Goal: Transaction & Acquisition: Purchase product/service

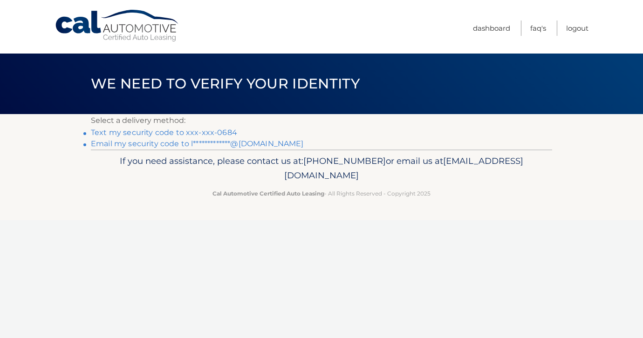
click at [202, 200] on div "If you need assistance, please contact us at: 609-807-3200 or email us at Custo…" at bounding box center [321, 176] width 461 height 52
click at [189, 134] on link "Text my security code to xxx-xxx-0684" at bounding box center [164, 132] width 146 height 9
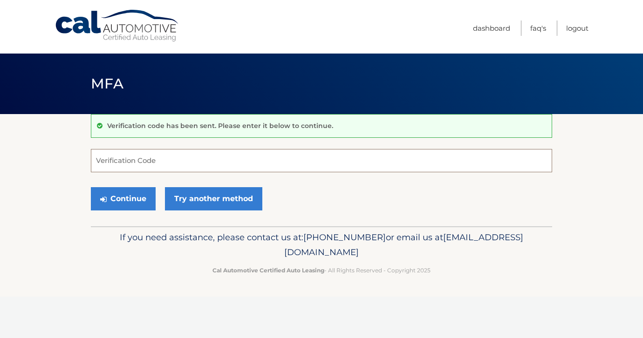
click at [153, 165] on input "Verification Code" at bounding box center [321, 160] width 461 height 23
click at [214, 159] on input "Verification Code" at bounding box center [321, 160] width 461 height 23
type input "589873"
click at [91, 187] on button "Continue" at bounding box center [123, 198] width 65 height 23
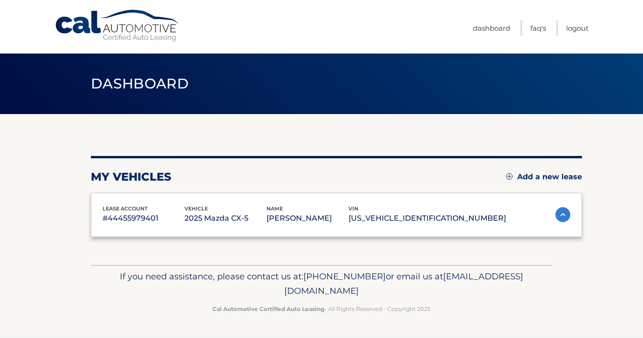
click at [109, 201] on div "lease account #44455979401 vehicle 2025 Mazda CX-5 name LUIS GUERRERO vin JM3KF…" at bounding box center [336, 215] width 491 height 45
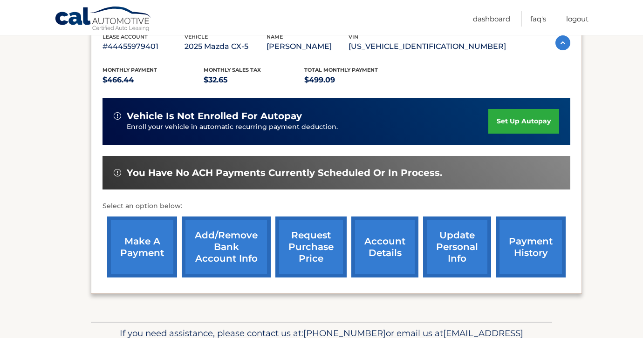
scroll to position [157, 0]
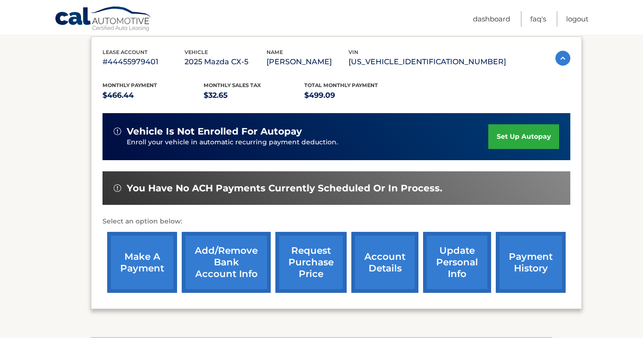
click at [150, 254] on link "make a payment" at bounding box center [142, 262] width 70 height 61
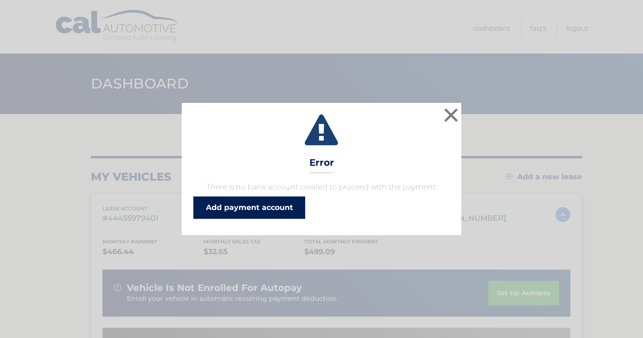
click at [284, 206] on link "Add payment account" at bounding box center [249, 208] width 112 height 22
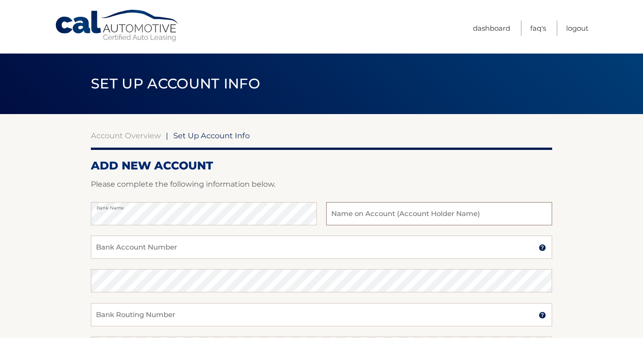
click at [454, 210] on input "text" at bounding box center [439, 213] width 226 height 23
type input "[PERSON_NAME]"
click at [341, 251] on input "Bank Account Number" at bounding box center [321, 247] width 461 height 23
paste input "7976994884"
type input "7976994884"
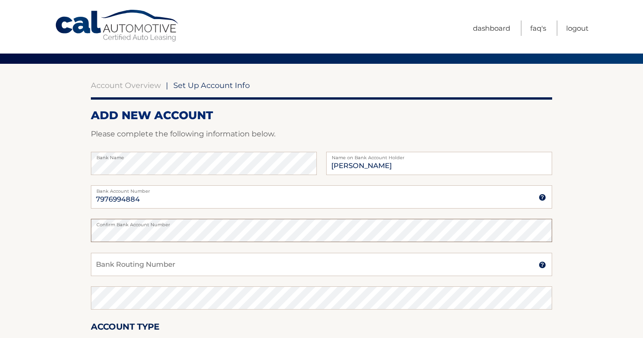
scroll to position [71, 0]
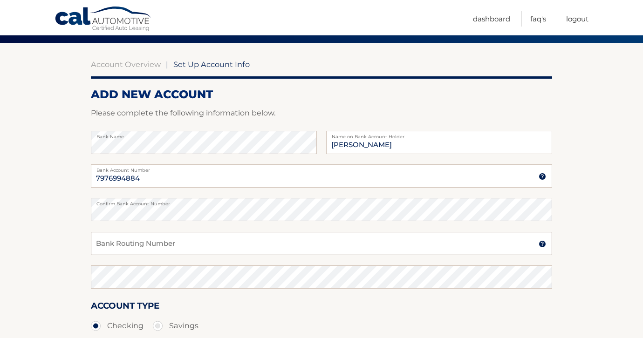
click at [239, 238] on input "Bank Routing Number" at bounding box center [321, 243] width 461 height 23
paste input "063107513"
type input "063107513"
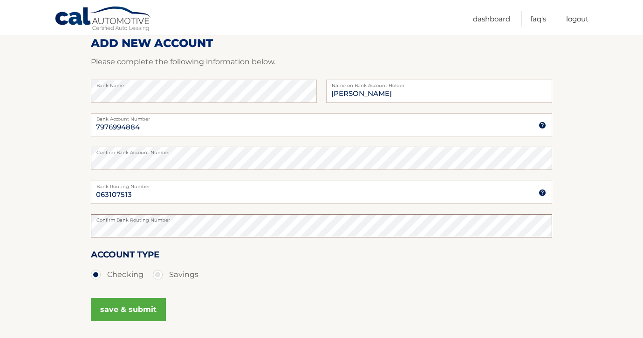
scroll to position [158, 0]
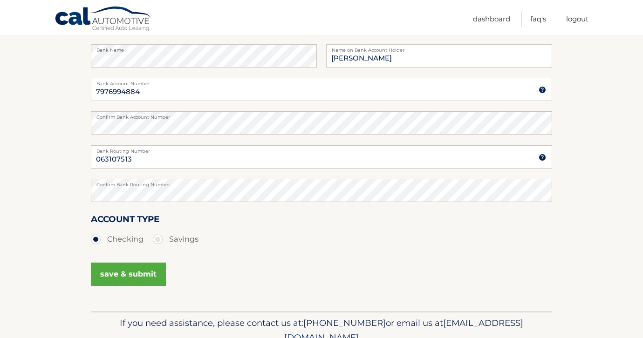
click at [135, 276] on button "save & submit" at bounding box center [128, 274] width 75 height 23
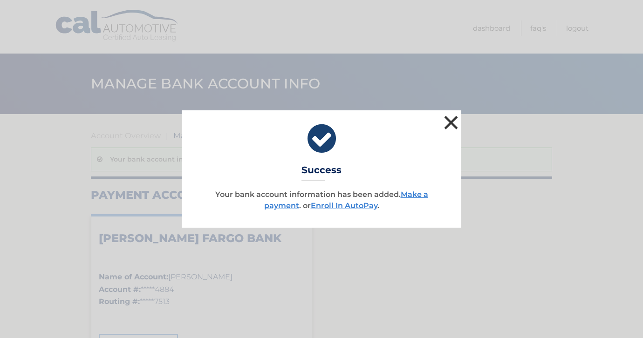
click at [448, 124] on button "×" at bounding box center [451, 122] width 19 height 19
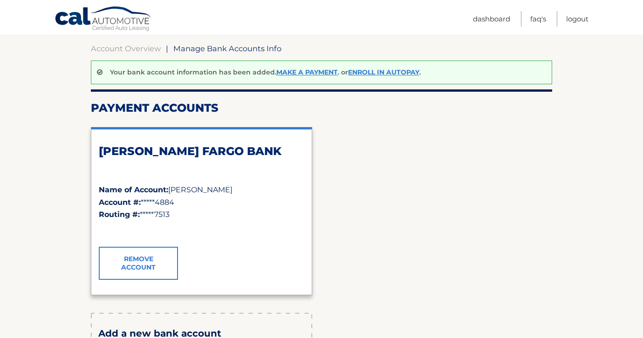
scroll to position [87, 0]
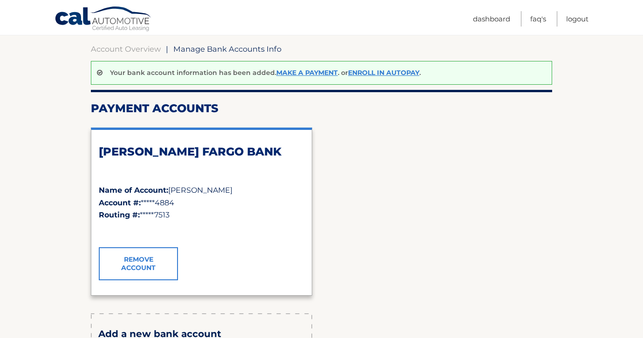
click at [152, 148] on h2 "WELLS FARGO BANK" at bounding box center [202, 152] width 206 height 14
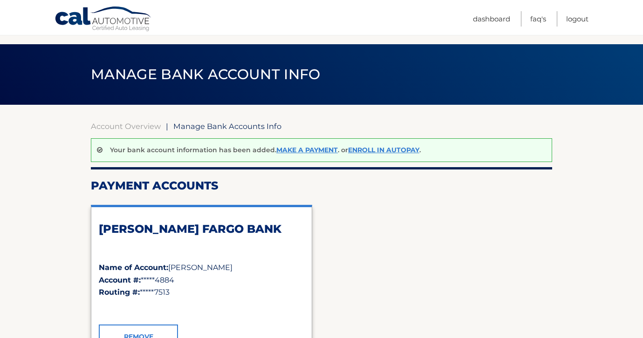
scroll to position [0, 0]
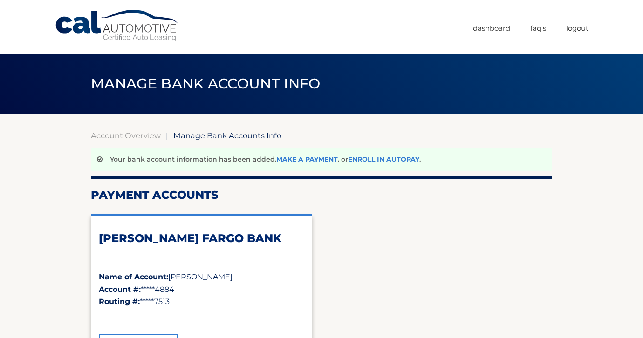
click at [299, 162] on link "Make a payment" at bounding box center [307, 159] width 62 height 8
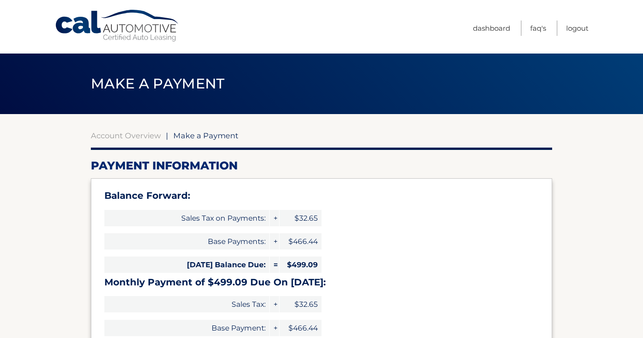
select select "NjQyMjc2NjEtOGM5MS00YzQxLTllZDItZGFiYzIxZWRjNjcw"
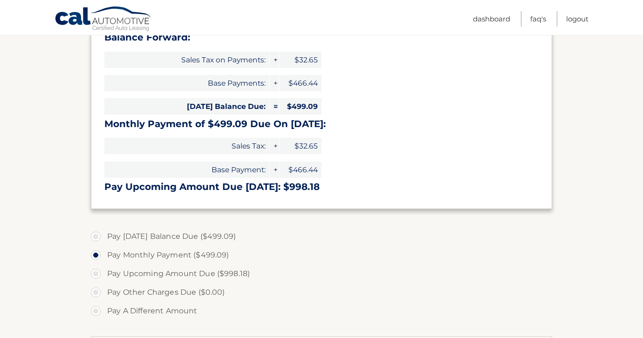
scroll to position [164, 0]
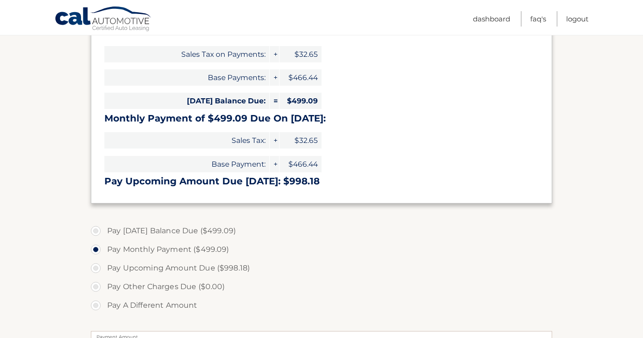
click at [93, 229] on label "Pay [DATE] Balance Due ($499.09)" at bounding box center [321, 231] width 461 height 19
click at [95, 229] on input "Pay [DATE] Balance Due ($499.09)" at bounding box center [99, 229] width 9 height 15
radio input "true"
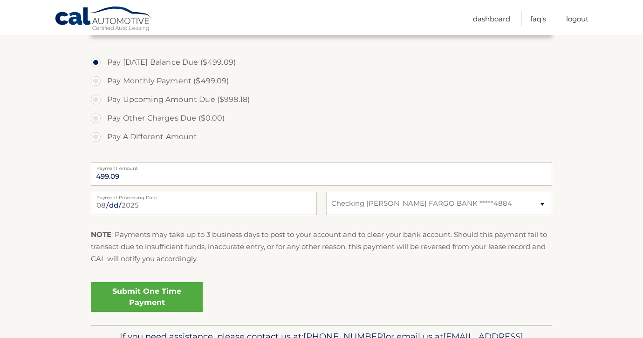
scroll to position [342, 0]
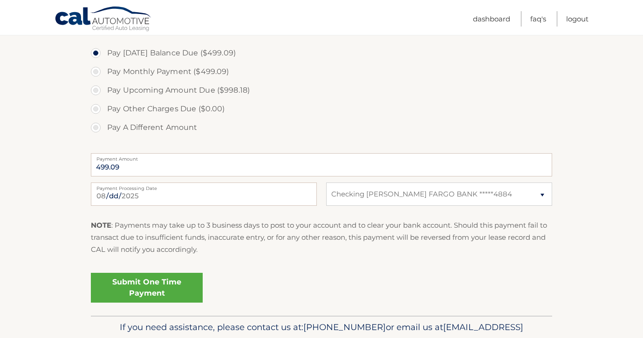
click at [160, 294] on link "Submit One Time Payment" at bounding box center [147, 288] width 112 height 30
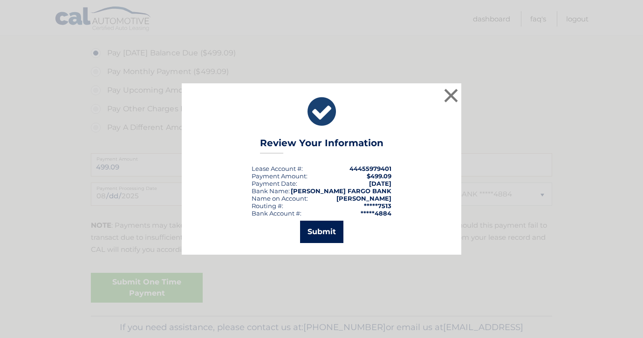
click at [325, 232] on button "Submit" at bounding box center [321, 232] width 43 height 22
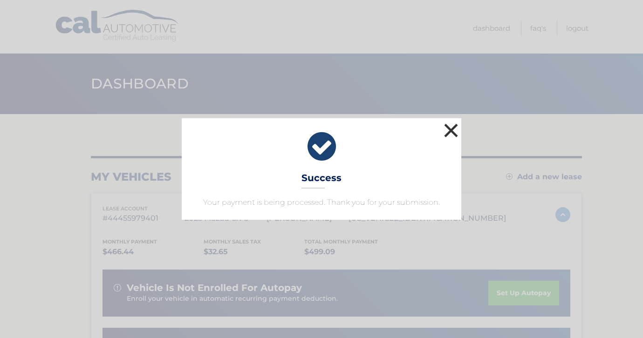
click at [447, 128] on button "×" at bounding box center [451, 130] width 19 height 19
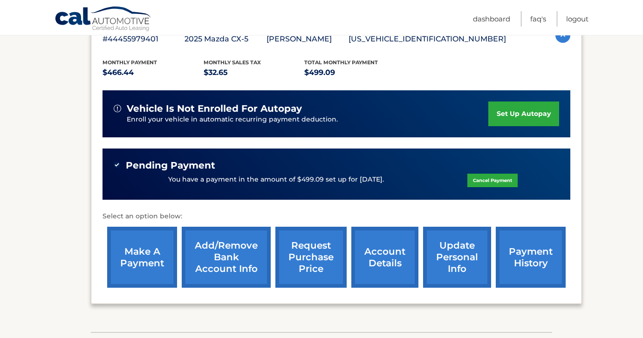
scroll to position [152, 0]
